Goal: Navigation & Orientation: Go to known website

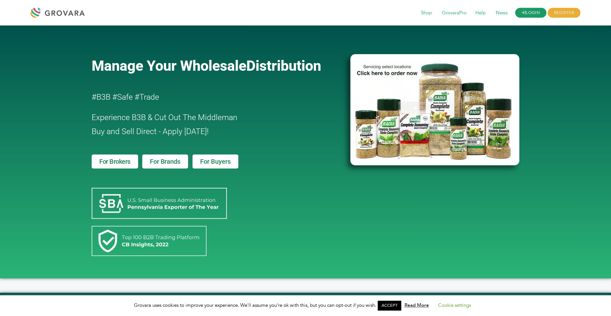
click at [529, 12] on link "LOGIN" at bounding box center [530, 13] width 31 height 10
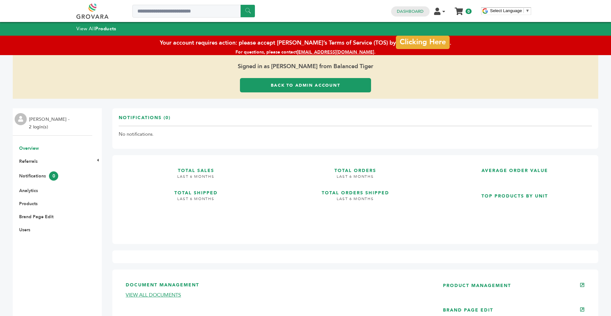
click at [298, 82] on link "Back to Admin Account" at bounding box center [305, 85] width 131 height 14
